Goal: Task Accomplishment & Management: Manage account settings

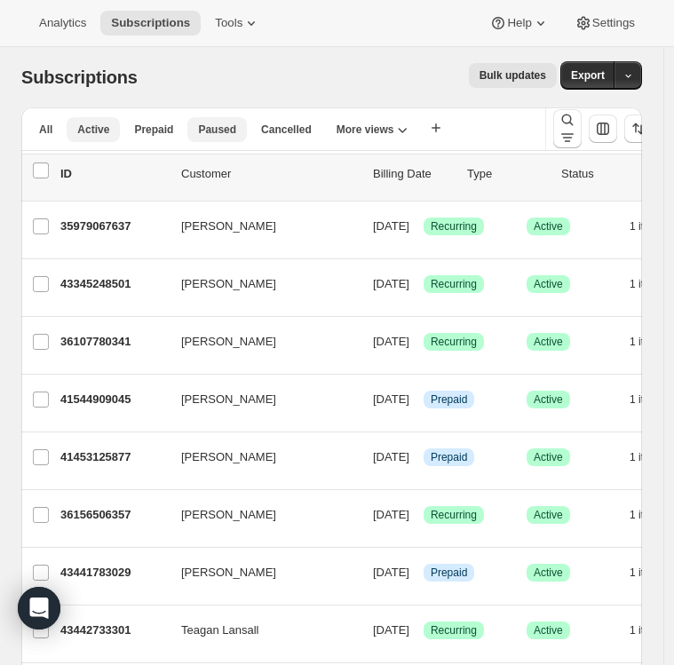
click at [224, 130] on span "Paused" at bounding box center [217, 129] width 38 height 14
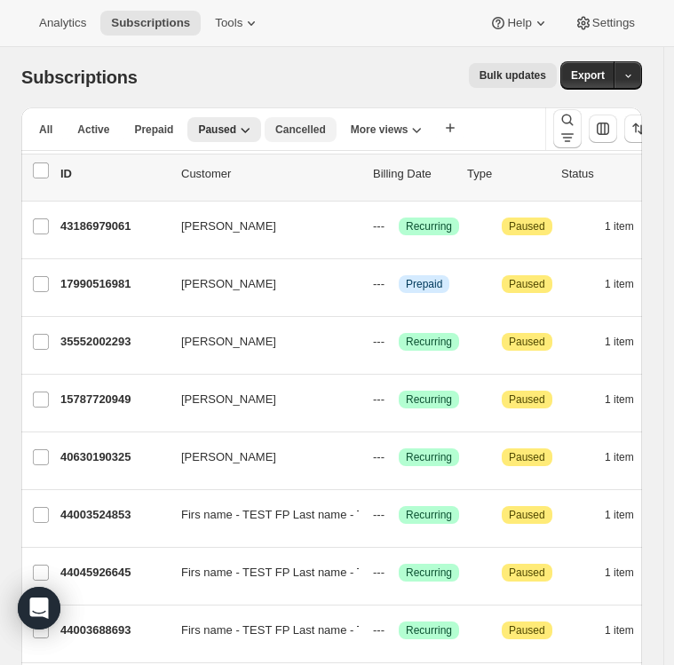
click at [295, 129] on span "Cancelled" at bounding box center [300, 129] width 51 height 14
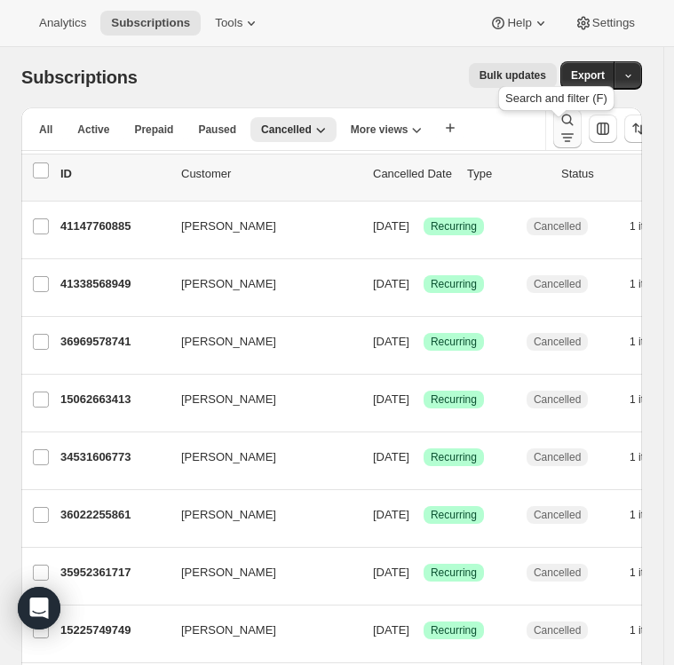
click at [570, 132] on icon "Search and filter results" at bounding box center [567, 138] width 18 height 18
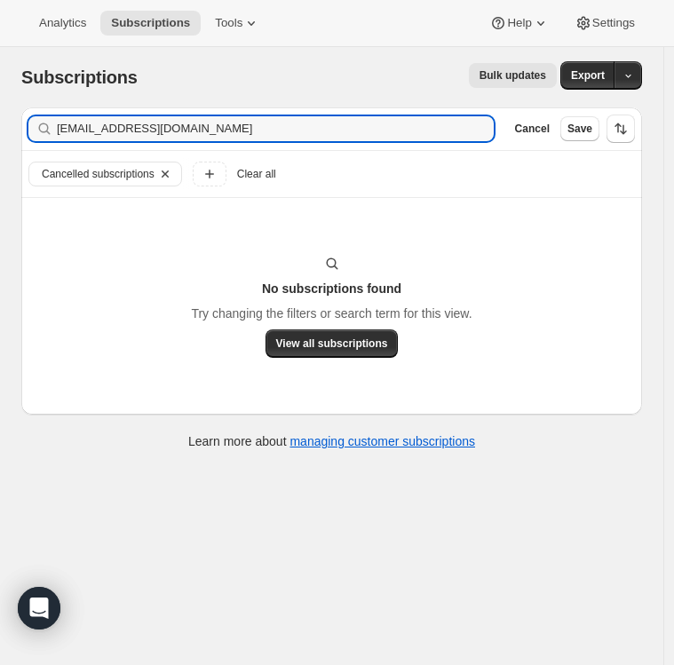
type input "captawesomeville@gmail.com"
drag, startPoint x: 277, startPoint y: 138, endPoint x: -7, endPoint y: 136, distance: 284.0
click at [0, 136] on html "Analytics Subscriptions Tools Help Settings Skip to content Subscriptions. This…" at bounding box center [337, 332] width 674 height 665
click at [168, 172] on icon "Clear" at bounding box center [165, 174] width 18 height 18
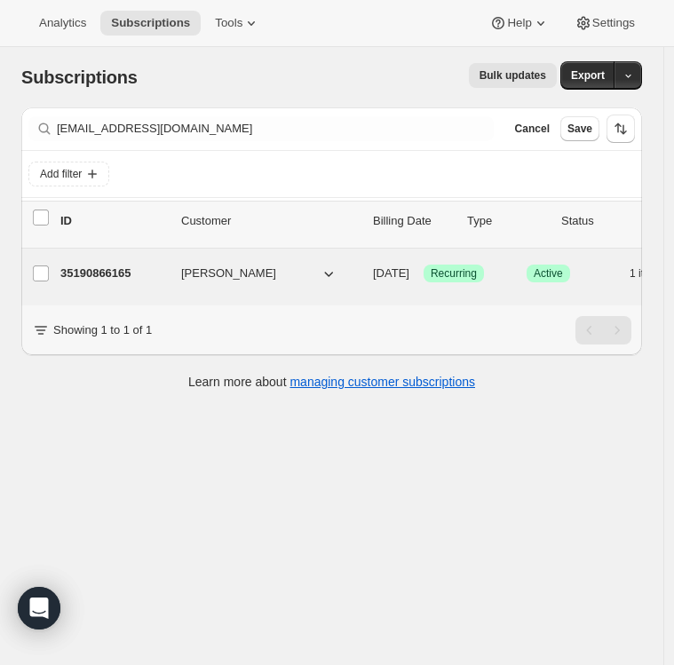
click at [116, 264] on p "35190866165" at bounding box center [113, 273] width 106 height 18
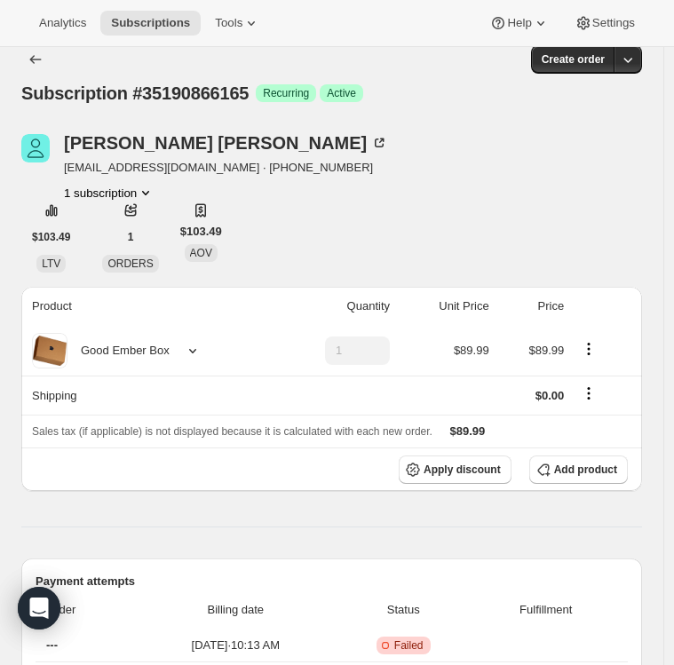
scroll to position [17, 0]
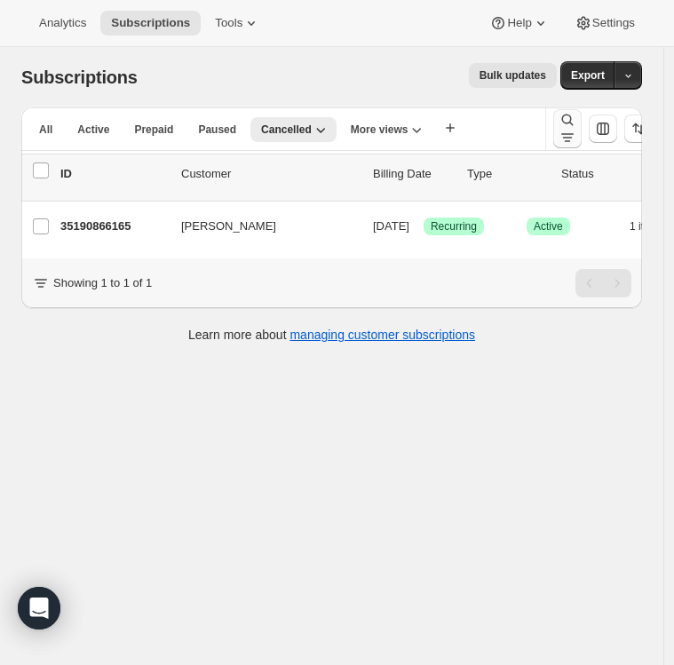
click at [558, 129] on icon "Search and filter results" at bounding box center [567, 120] width 18 height 18
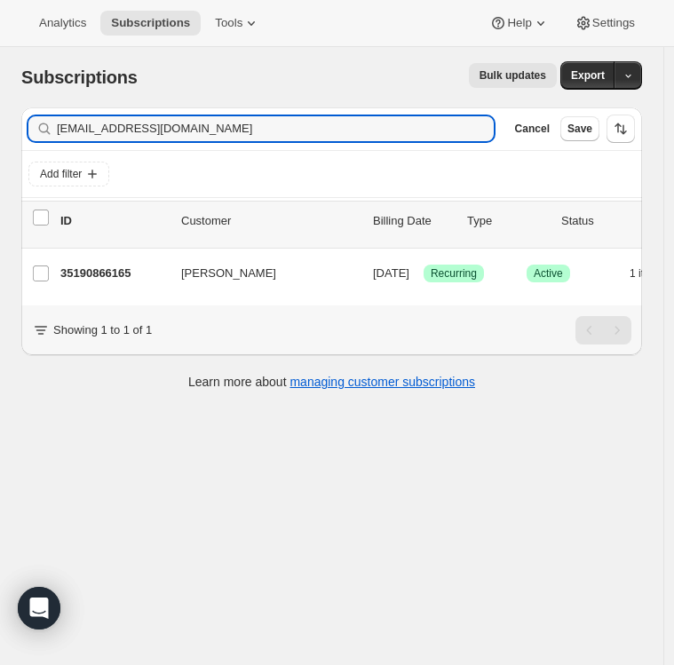
drag, startPoint x: 240, startPoint y: 139, endPoint x: -75, endPoint y: 129, distance: 316.1
click at [0, 129] on html "Analytics Subscriptions Tools Help Settings Skip to content Subscriptions. This…" at bounding box center [337, 332] width 674 height 665
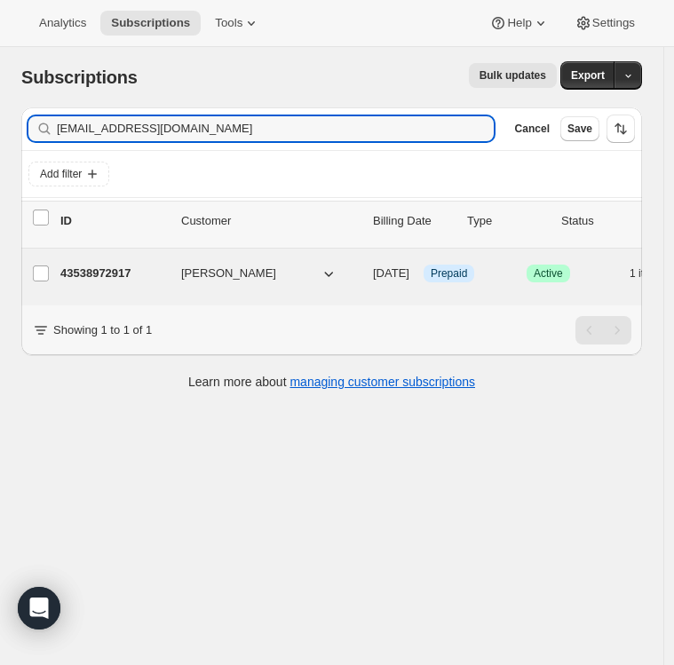
type input "[EMAIL_ADDRESS][DOMAIN_NAME]"
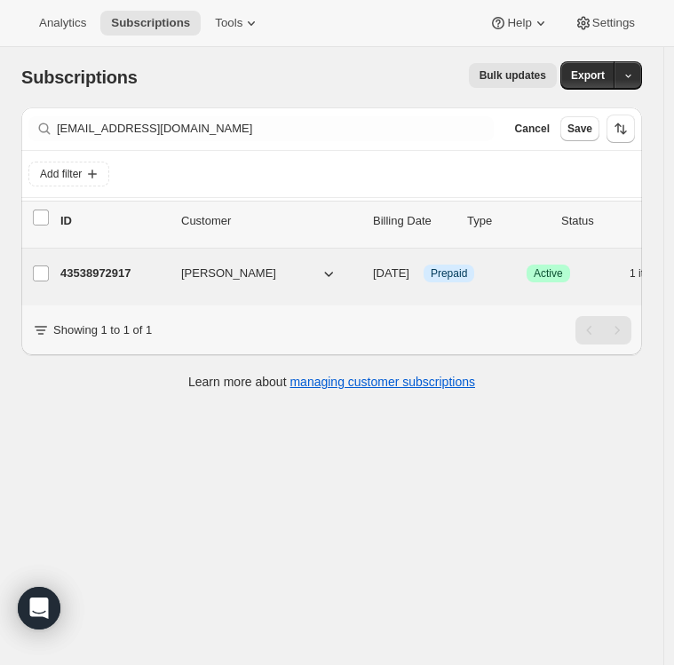
click at [129, 264] on p "43538972917" at bounding box center [113, 273] width 106 height 18
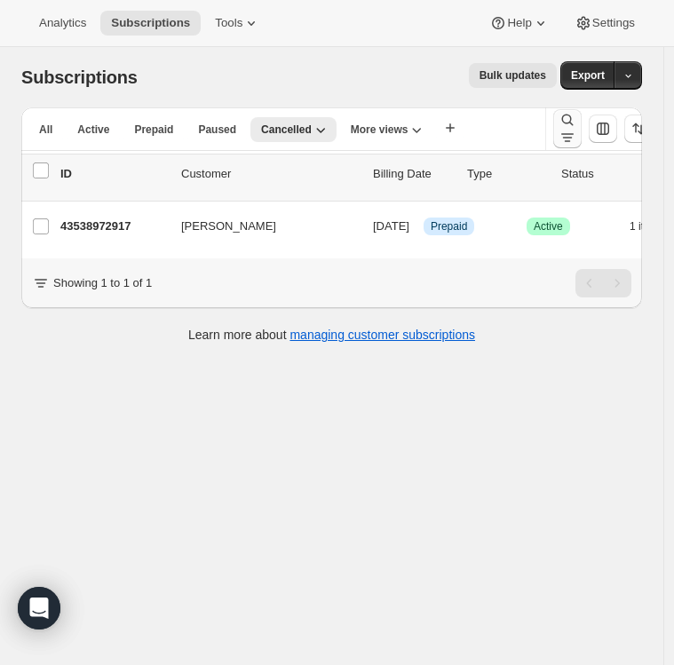
click at [558, 129] on icon "Search and filter results" at bounding box center [567, 120] width 18 height 18
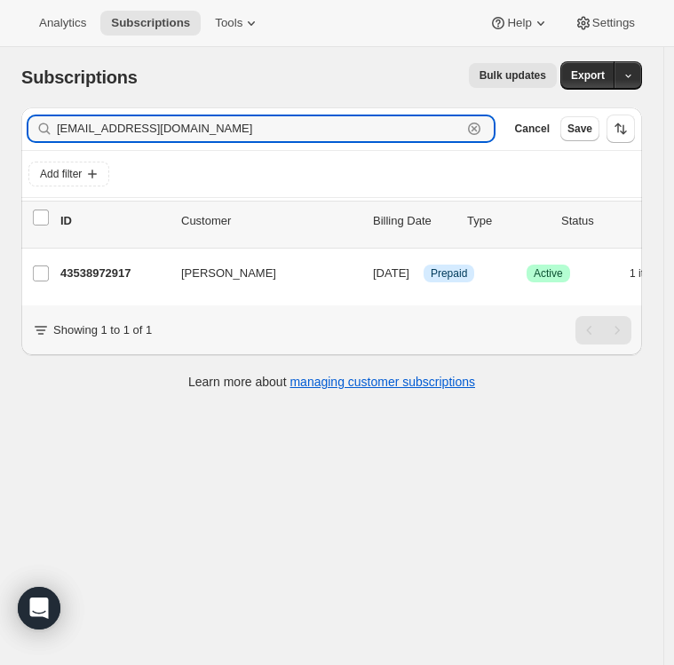
click at [477, 132] on icon "button" at bounding box center [473, 129] width 6 height 6
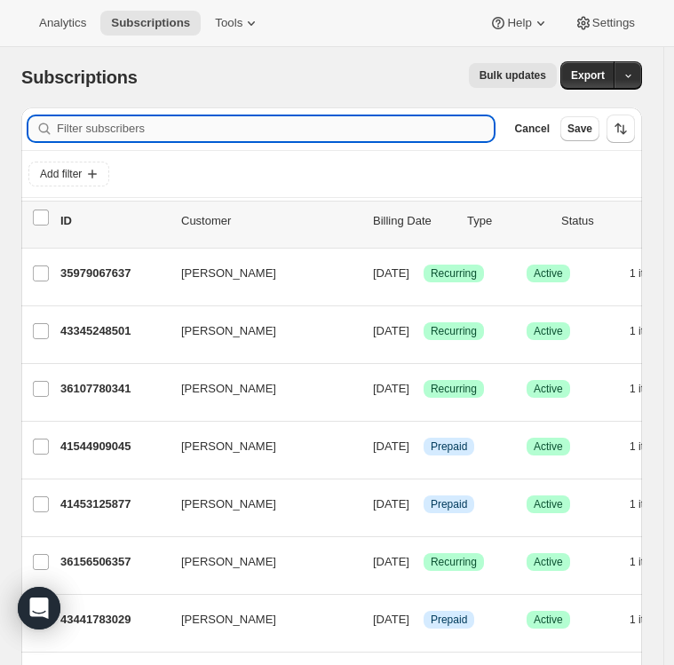
click at [135, 137] on input "Filter subscribers" at bounding box center [275, 128] width 437 height 25
paste input "[EMAIL_ADDRESS][DOMAIN_NAME]"
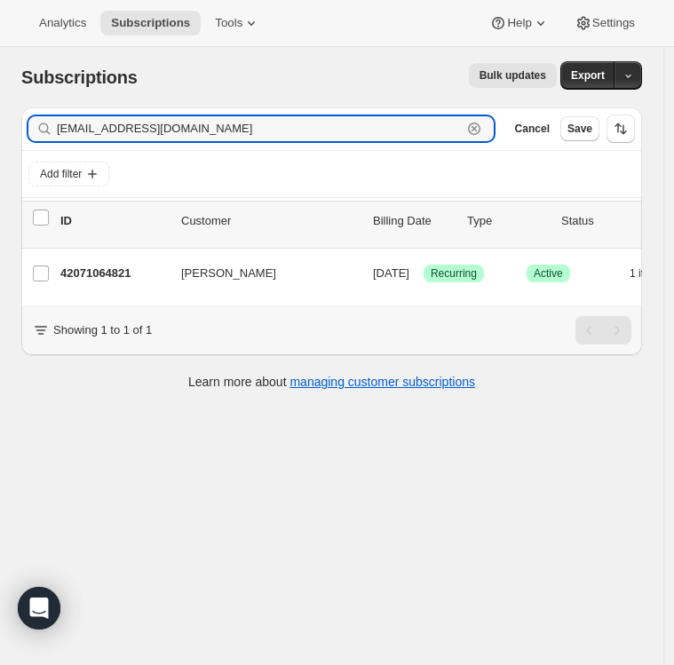
drag, startPoint x: 224, startPoint y: 132, endPoint x: -73, endPoint y: 138, distance: 296.4
click at [0, 138] on html "Analytics Subscriptions Tools Help Settings Skip to content Subscriptions. This…" at bounding box center [337, 332] width 674 height 665
paste input "hpaynton_11@hot"
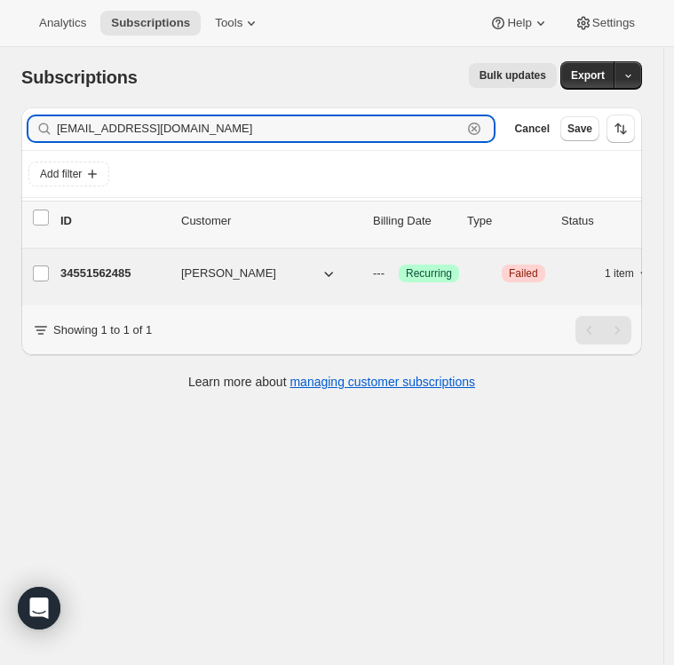
type input "[EMAIL_ADDRESS][DOMAIN_NAME]"
click at [128, 264] on p "34551562485" at bounding box center [113, 273] width 106 height 18
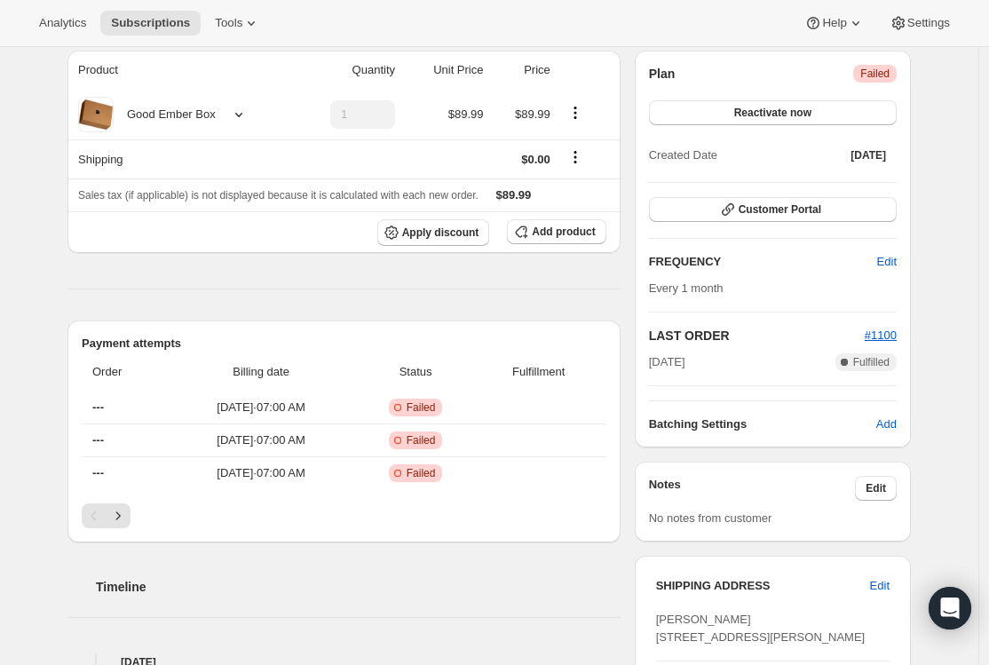
scroll to position [168, 0]
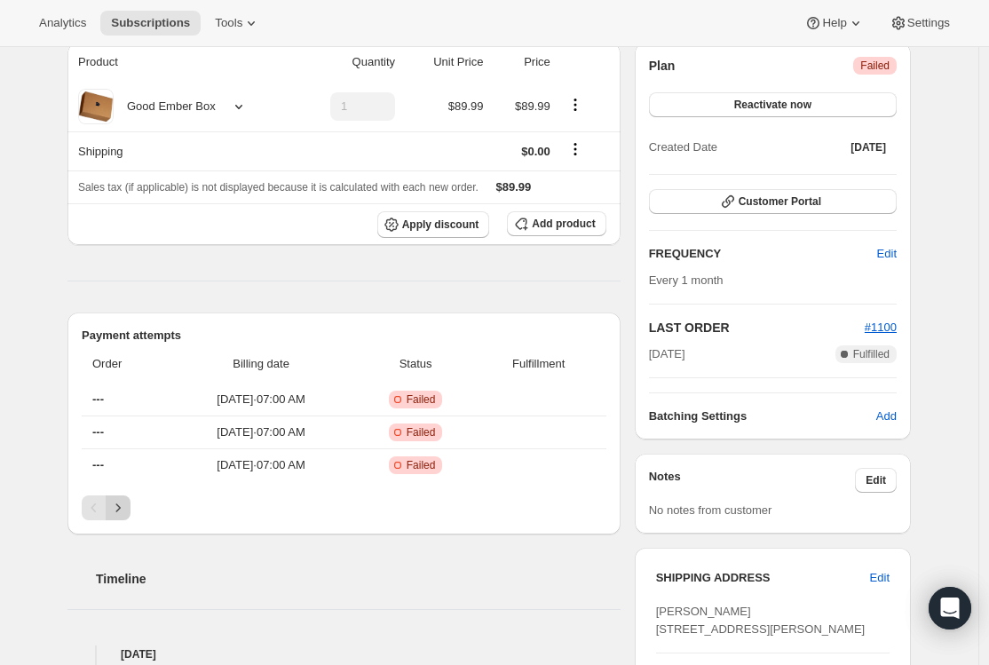
click at [130, 513] on button "Next" at bounding box center [118, 507] width 25 height 25
click at [127, 514] on icon "Next" at bounding box center [118, 508] width 18 height 18
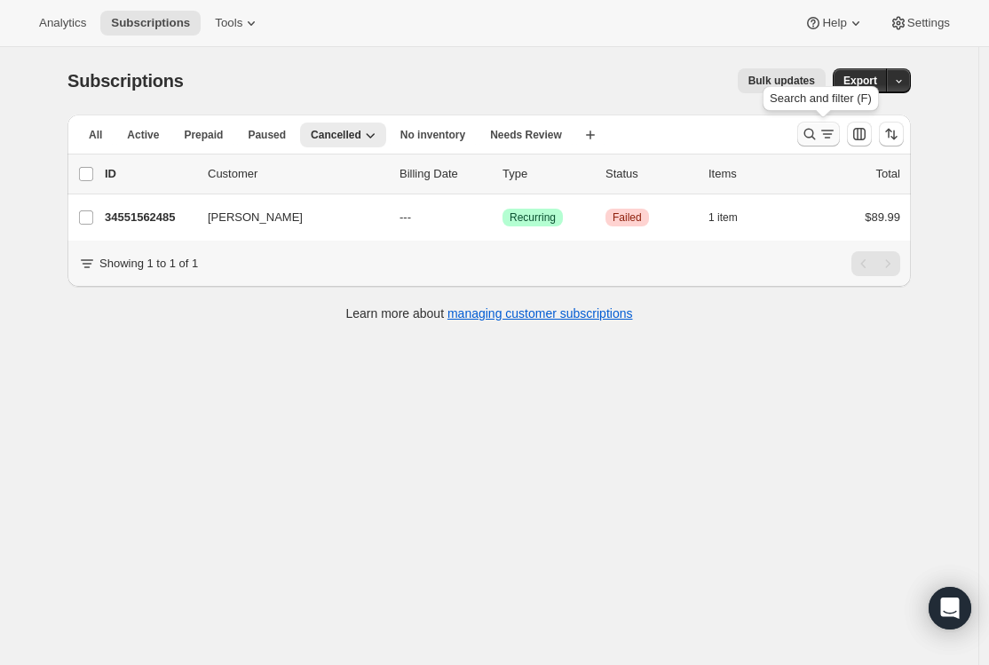
click at [682, 140] on icon "Search and filter results" at bounding box center [809, 134] width 18 height 18
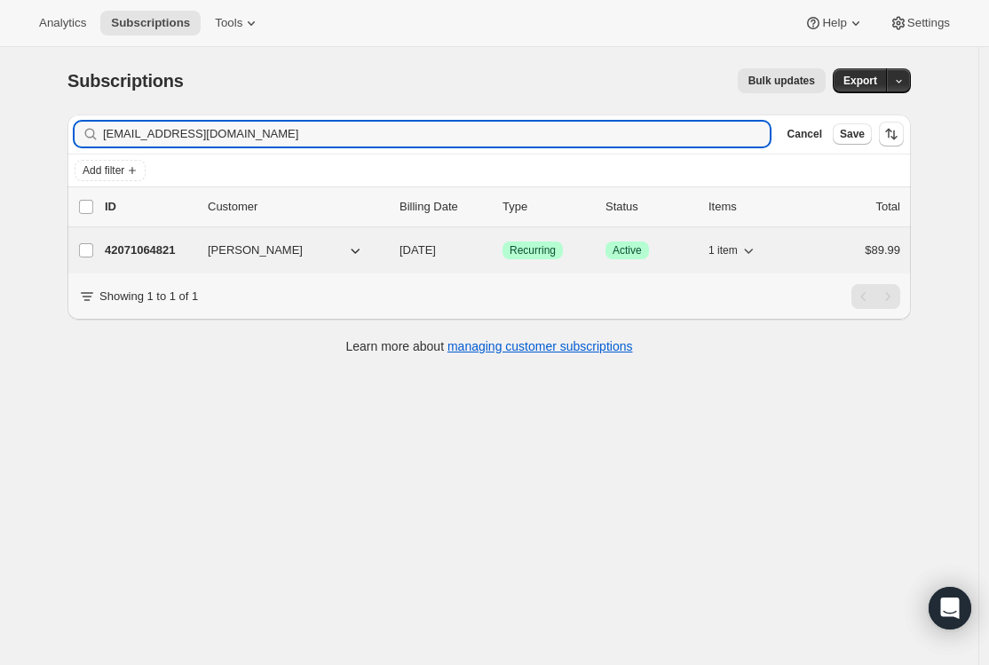
type input "[EMAIL_ADDRESS][DOMAIN_NAME]"
click at [175, 246] on p "42071064821" at bounding box center [149, 250] width 89 height 18
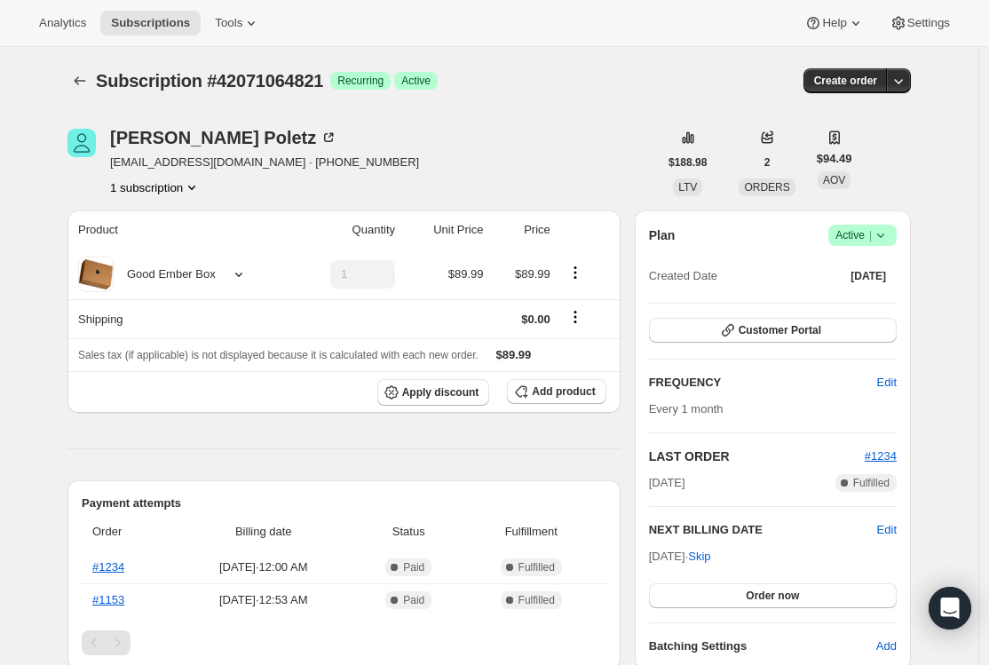
click at [96, 82] on div at bounding box center [81, 80] width 28 height 25
click at [73, 87] on button "Subscriptions" at bounding box center [79, 80] width 25 height 25
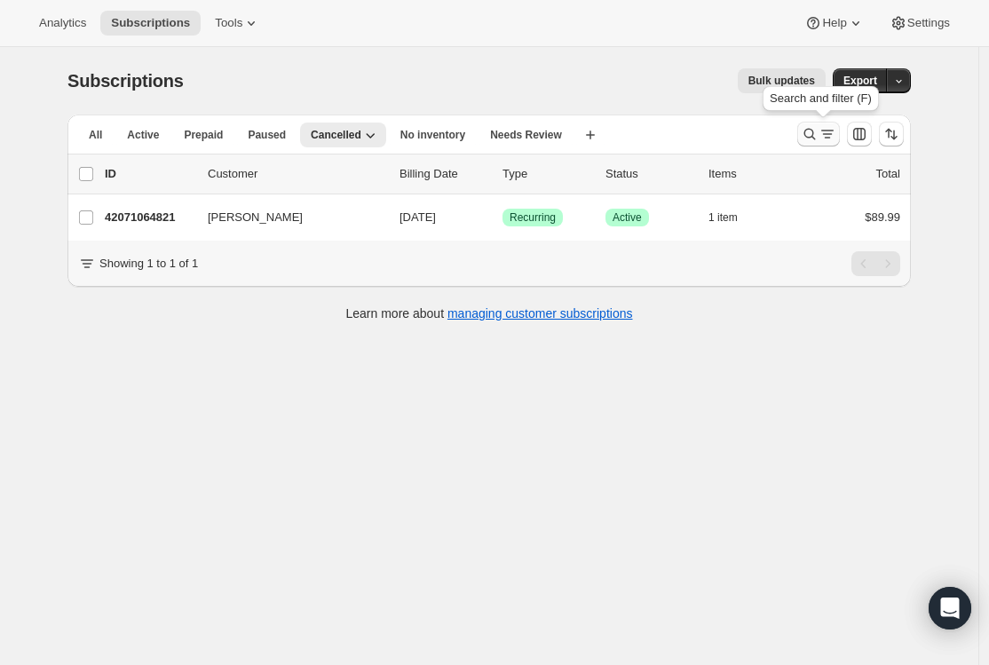
click at [682, 134] on icon "Search and filter results" at bounding box center [827, 134] width 18 height 18
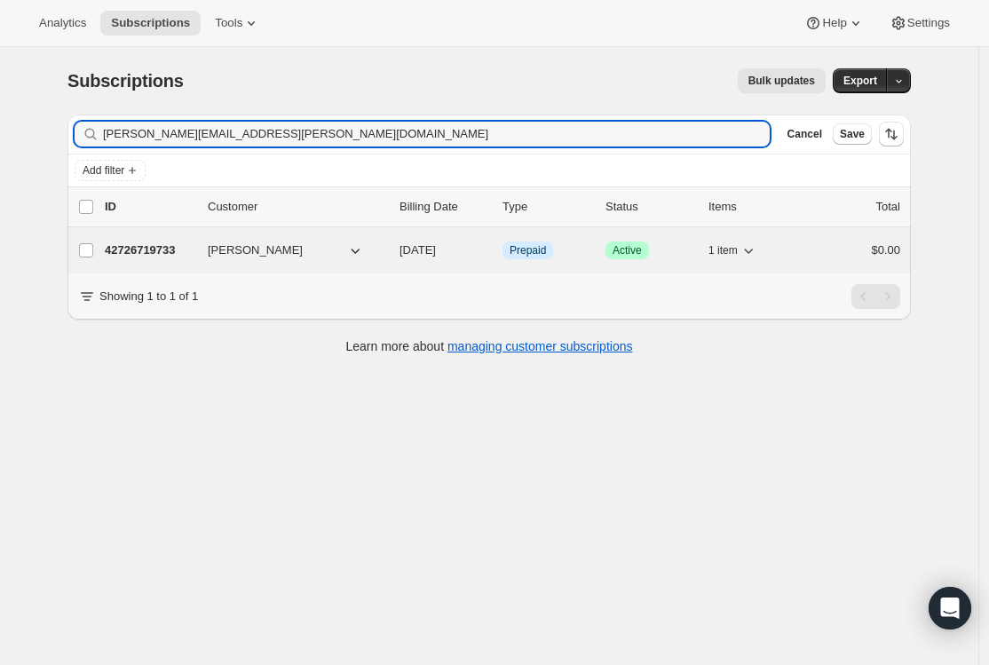
type input "[PERSON_NAME][EMAIL_ADDRESS][PERSON_NAME][DOMAIN_NAME]"
click at [171, 252] on p "42726719733" at bounding box center [149, 250] width 89 height 18
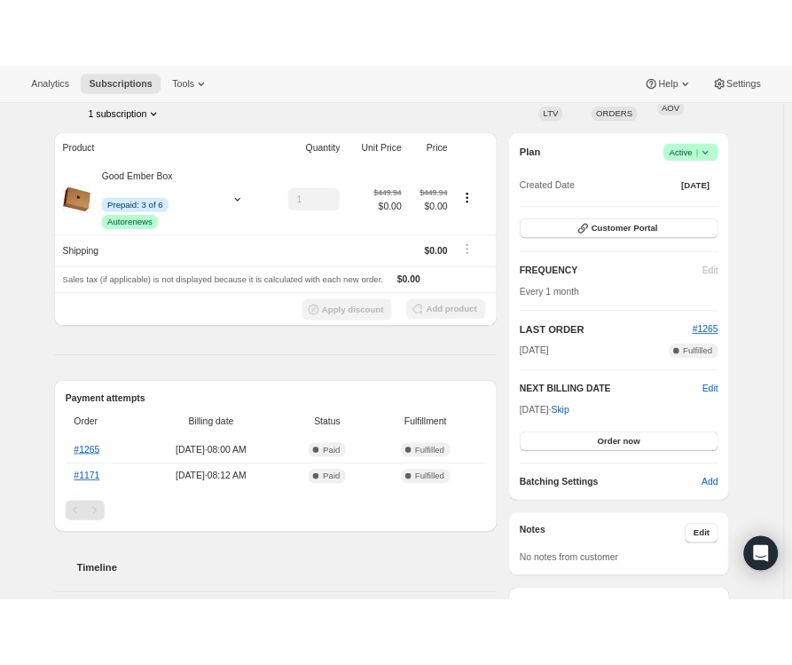
scroll to position [147, 0]
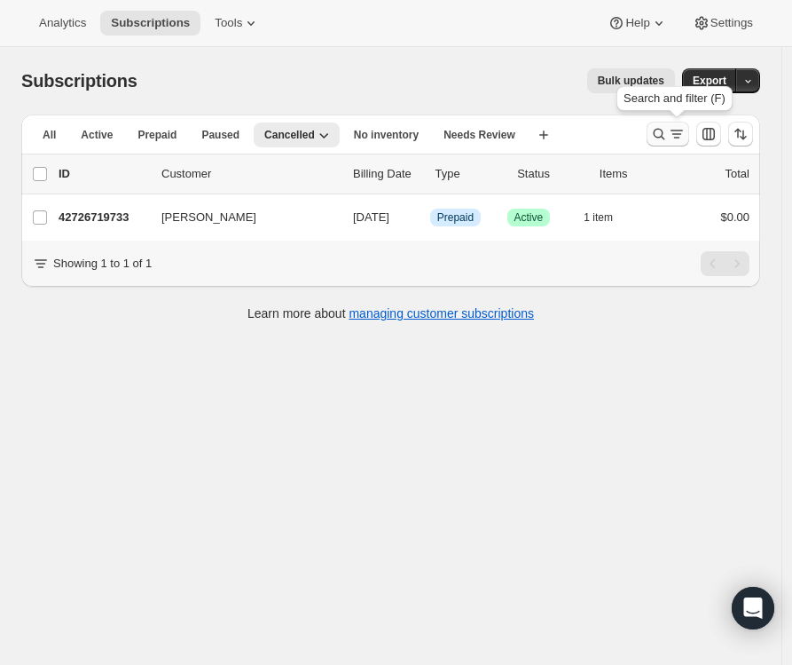
click at [668, 141] on icon "Search and filter results" at bounding box center [659, 134] width 18 height 18
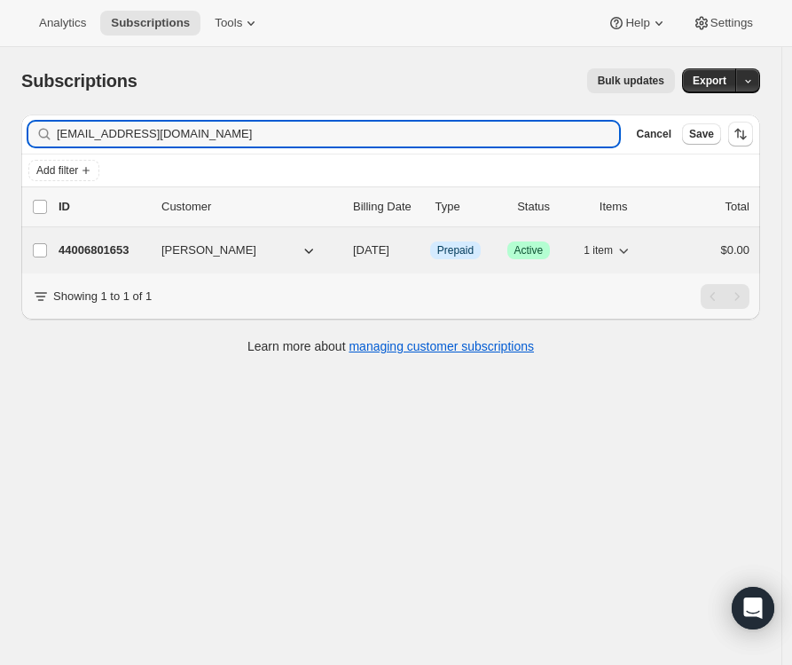
type input "[EMAIL_ADDRESS][DOMAIN_NAME]"
click at [127, 253] on p "44006801653" at bounding box center [103, 250] width 89 height 18
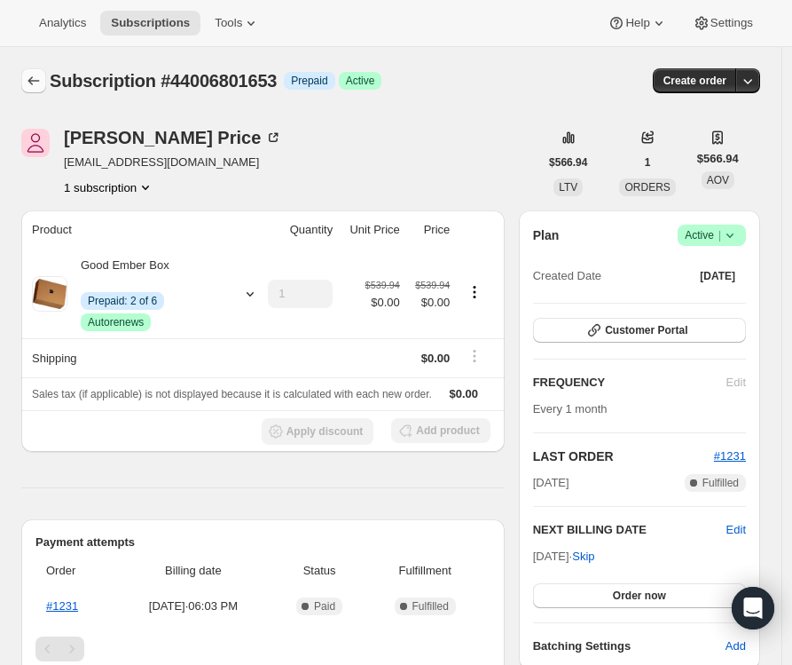
click at [29, 86] on icon "Subscriptions" at bounding box center [34, 81] width 18 height 18
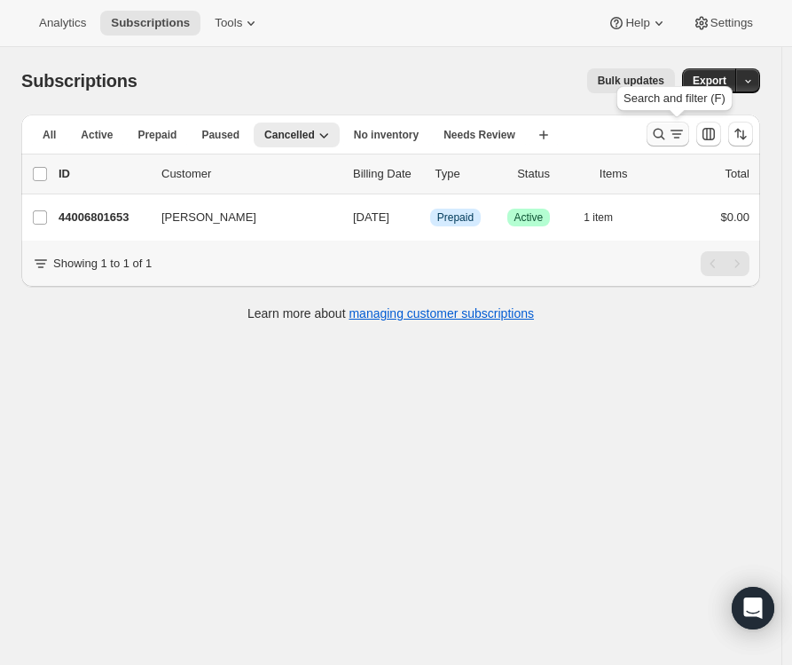
click at [668, 139] on icon "Search and filter results" at bounding box center [659, 134] width 18 height 18
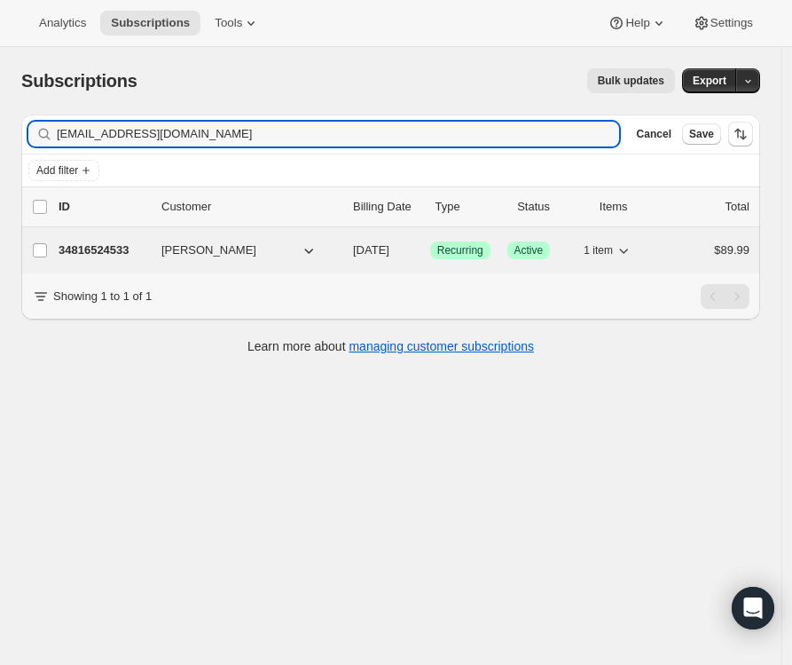
type input "[EMAIL_ADDRESS][DOMAIN_NAME]"
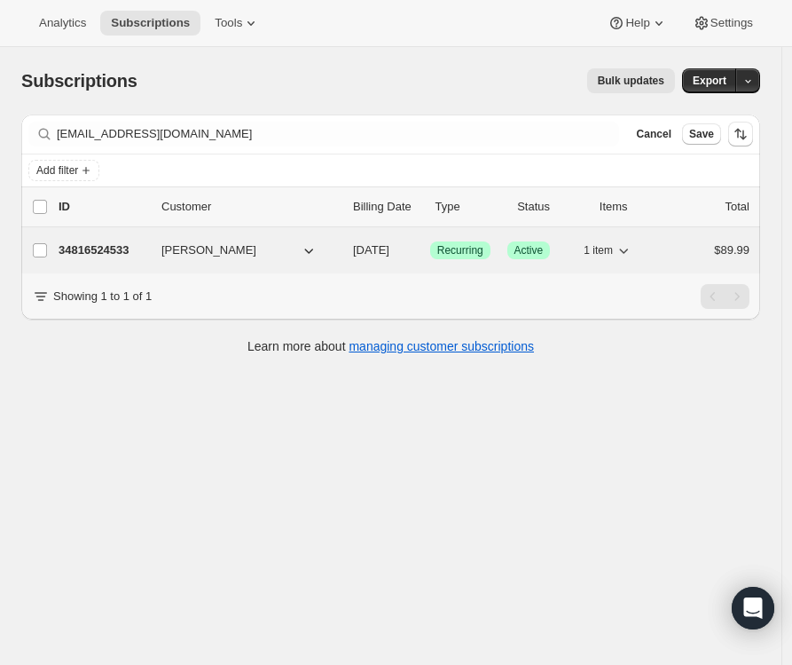
click at [116, 256] on p "34816524533" at bounding box center [103, 250] width 89 height 18
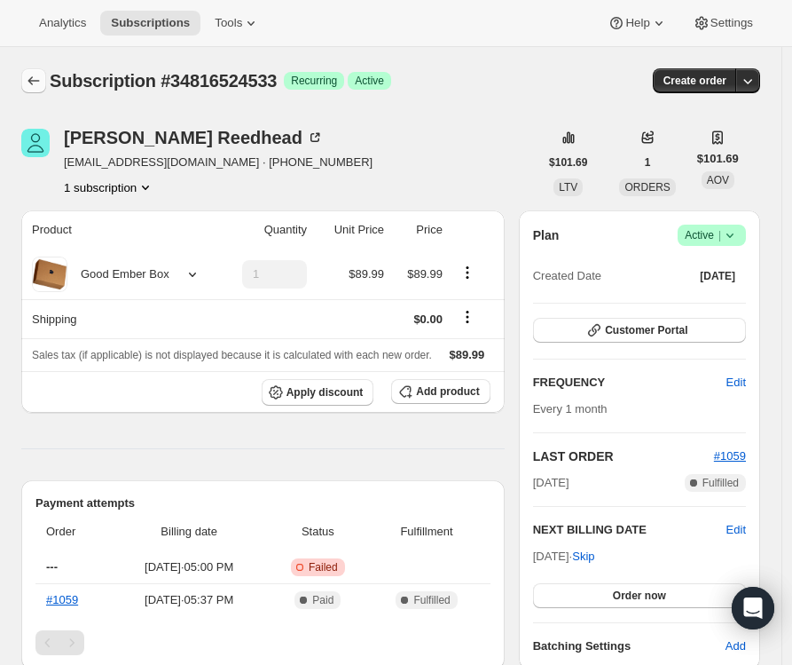
click at [41, 81] on icon "Subscriptions" at bounding box center [34, 81] width 18 height 18
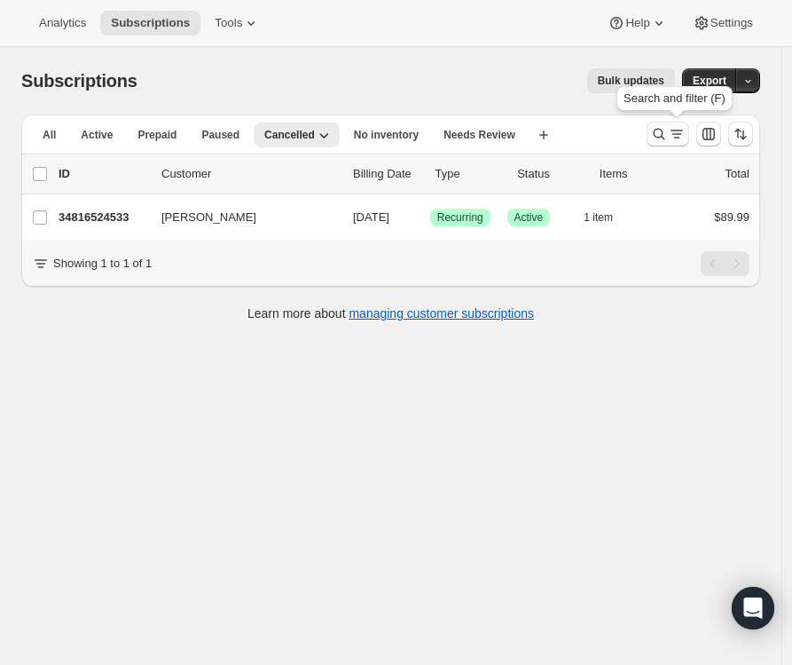
click at [666, 127] on icon "Search and filter results" at bounding box center [659, 134] width 18 height 18
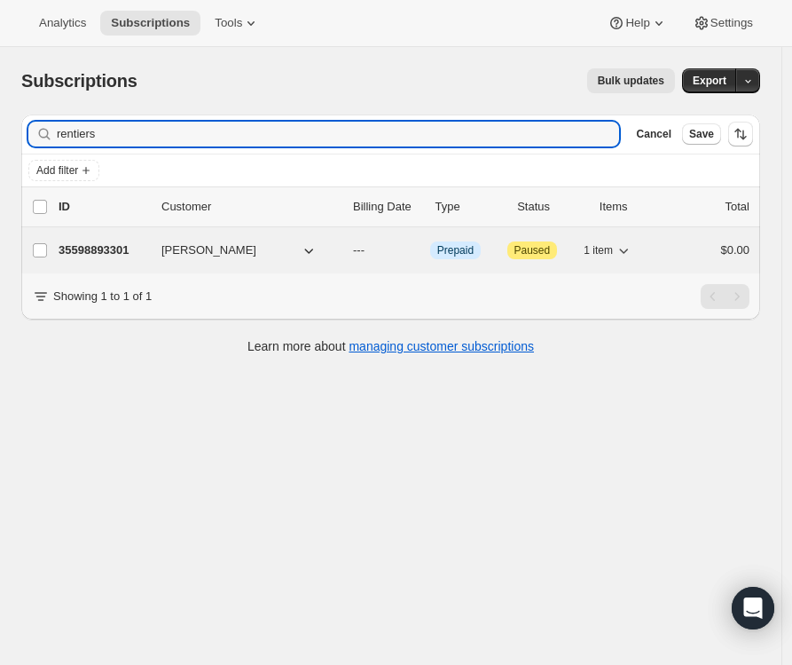
type input "rentiers"
click at [100, 251] on p "35598893301" at bounding box center [103, 250] width 89 height 18
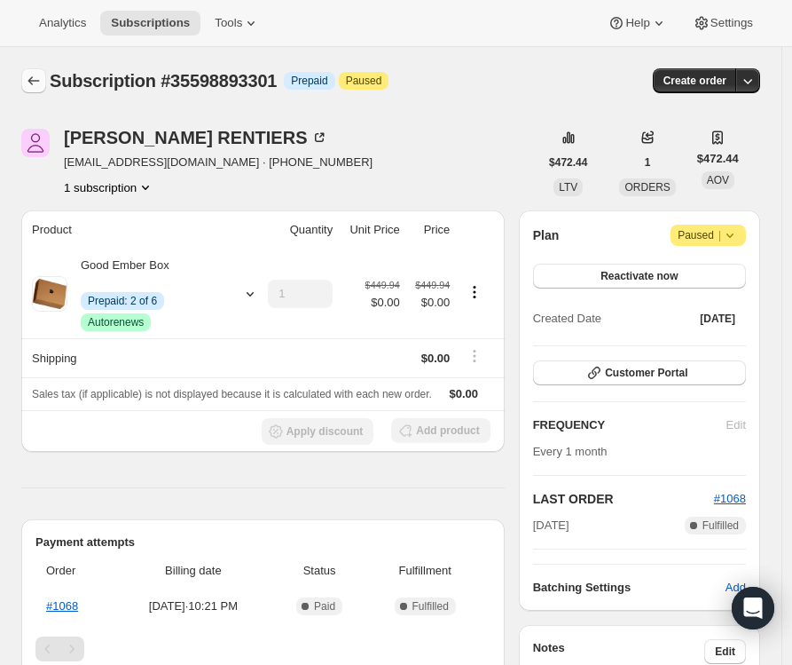
click at [43, 87] on button "Subscriptions" at bounding box center [33, 80] width 25 height 25
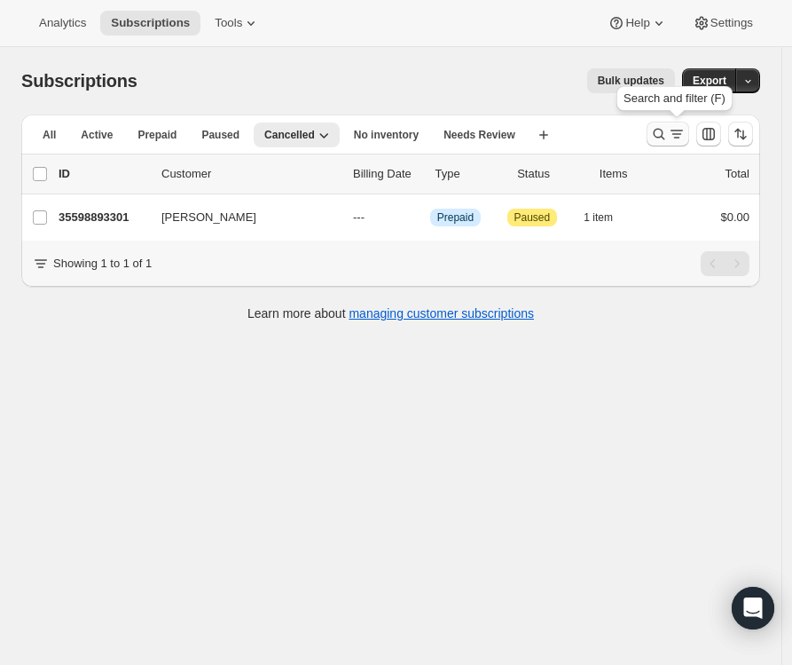
click at [682, 128] on icon "Search and filter results" at bounding box center [677, 134] width 18 height 18
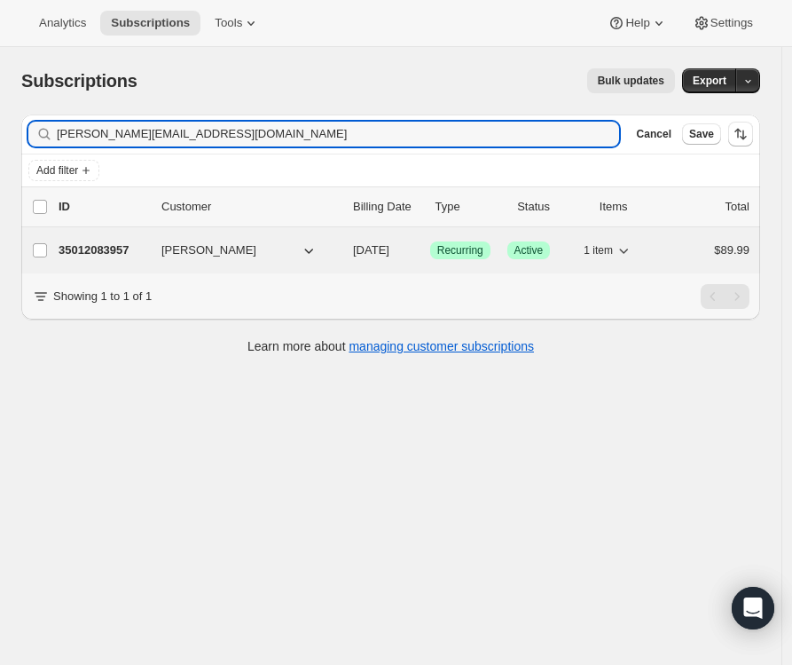
type input "[PERSON_NAME][EMAIL_ADDRESS][DOMAIN_NAME]"
click at [101, 249] on p "35012083957" at bounding box center [103, 250] width 89 height 18
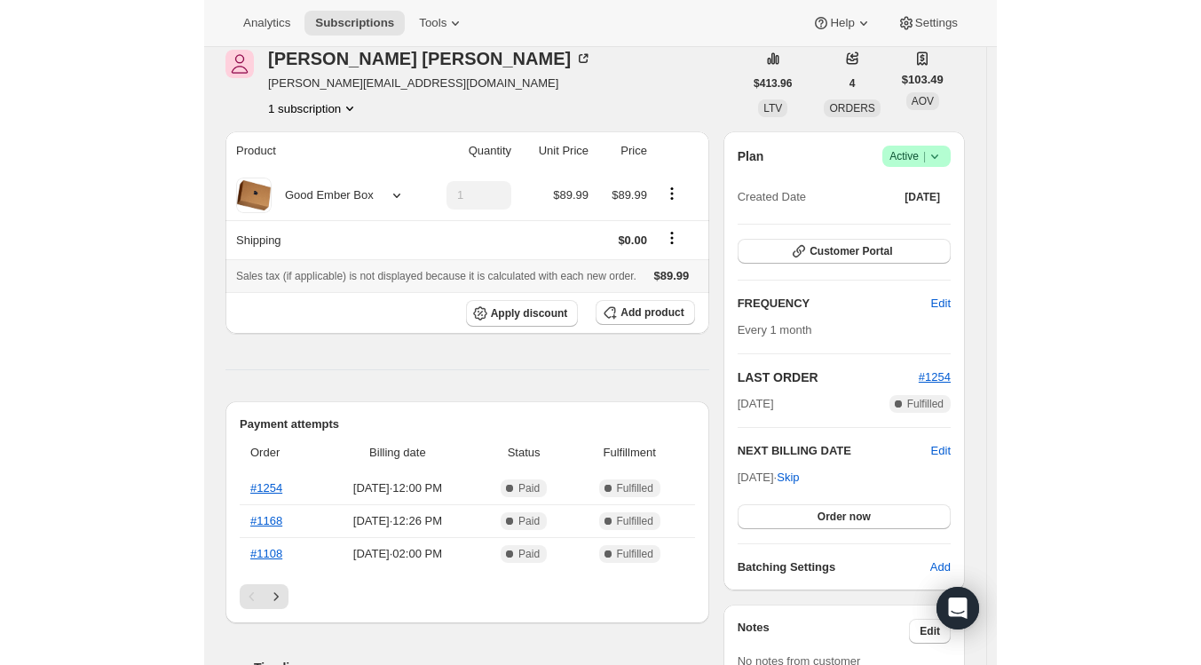
scroll to position [128, 0]
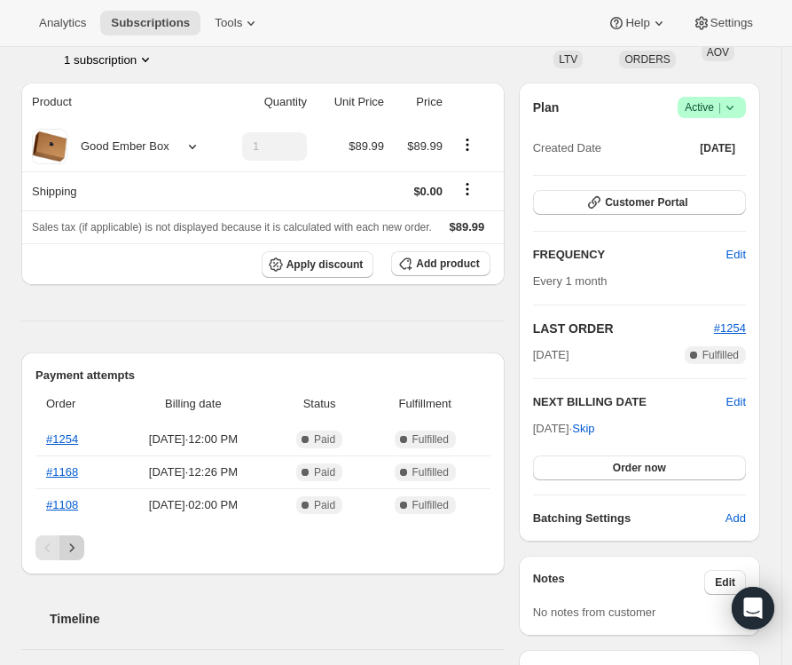
click at [67, 556] on icon "Next" at bounding box center [72, 548] width 18 height 18
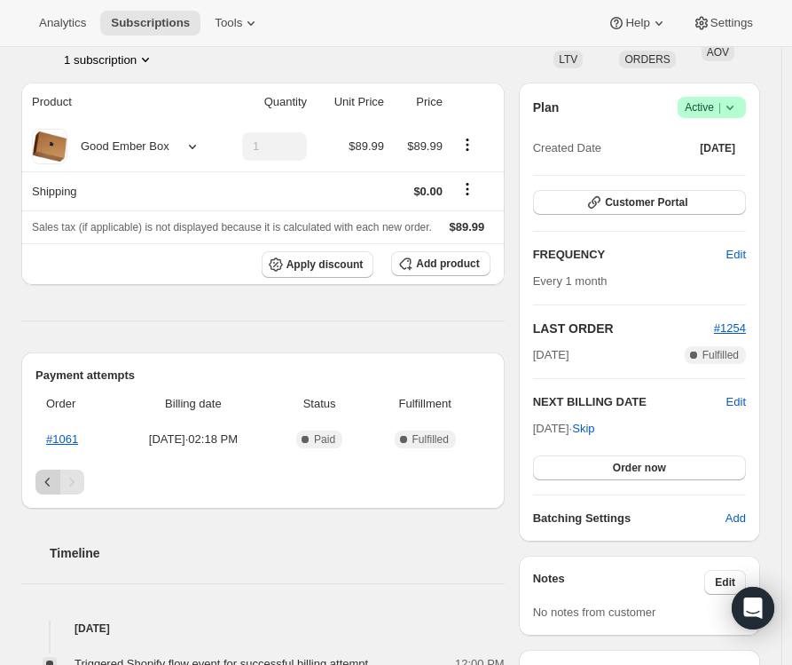
click at [46, 491] on icon "Previous" at bounding box center [48, 482] width 18 height 18
